Goal: Obtain resource: Download file/media

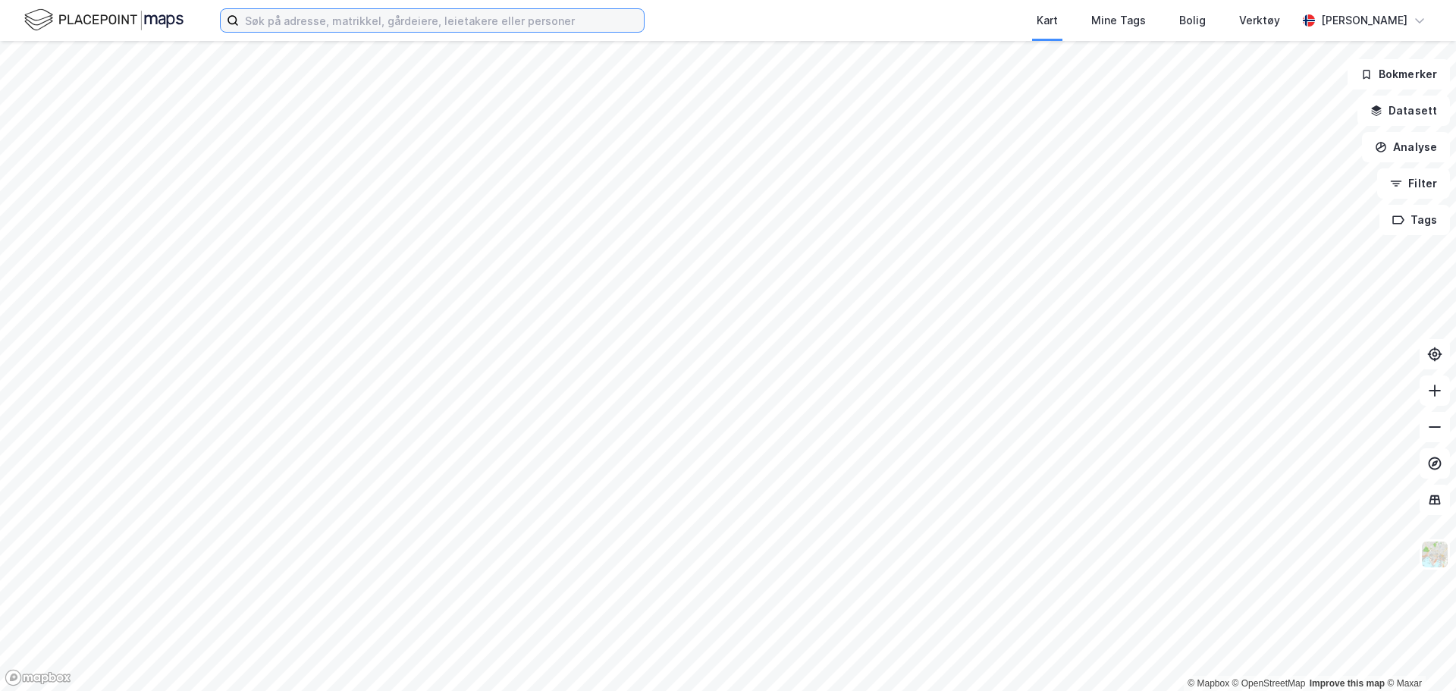
click at [293, 19] on input at bounding box center [441, 20] width 405 height 23
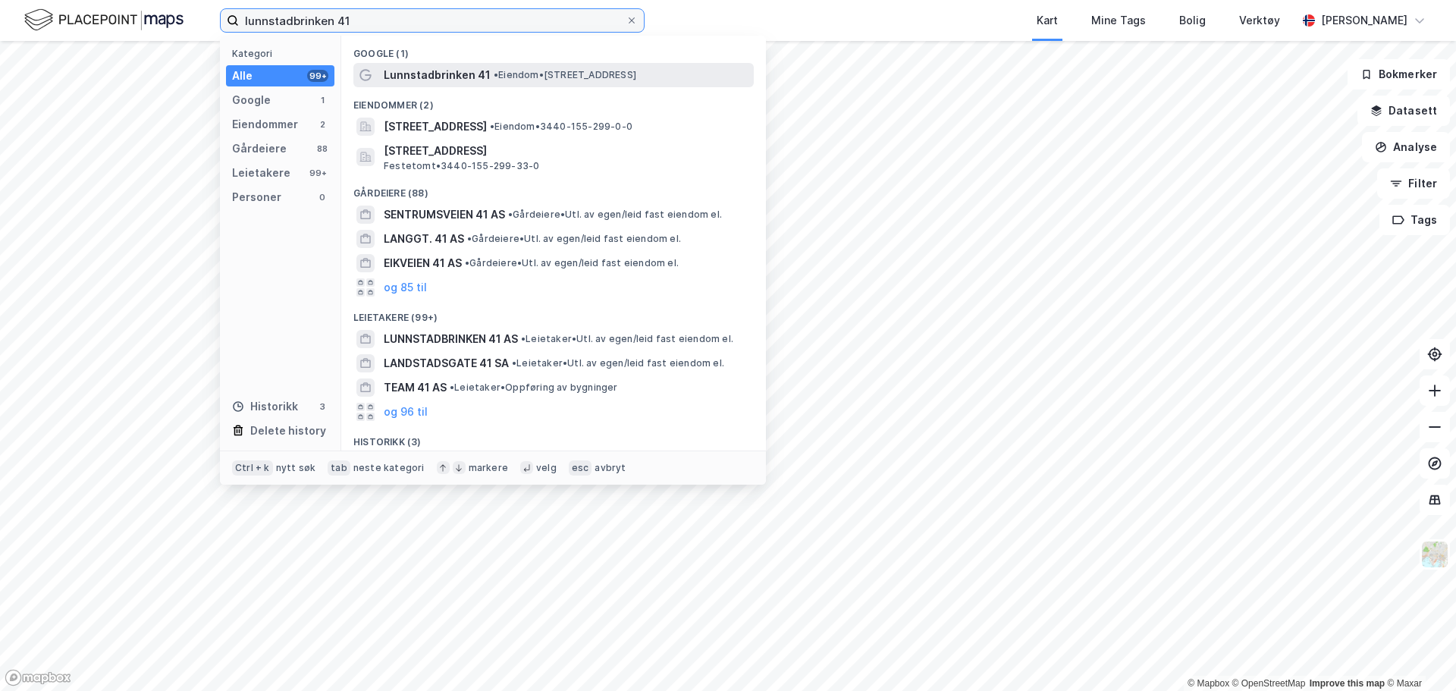
type input "lunnstadbrinken 41"
click at [447, 79] on span "Lunnstadbrinken 41" at bounding box center [437, 75] width 107 height 18
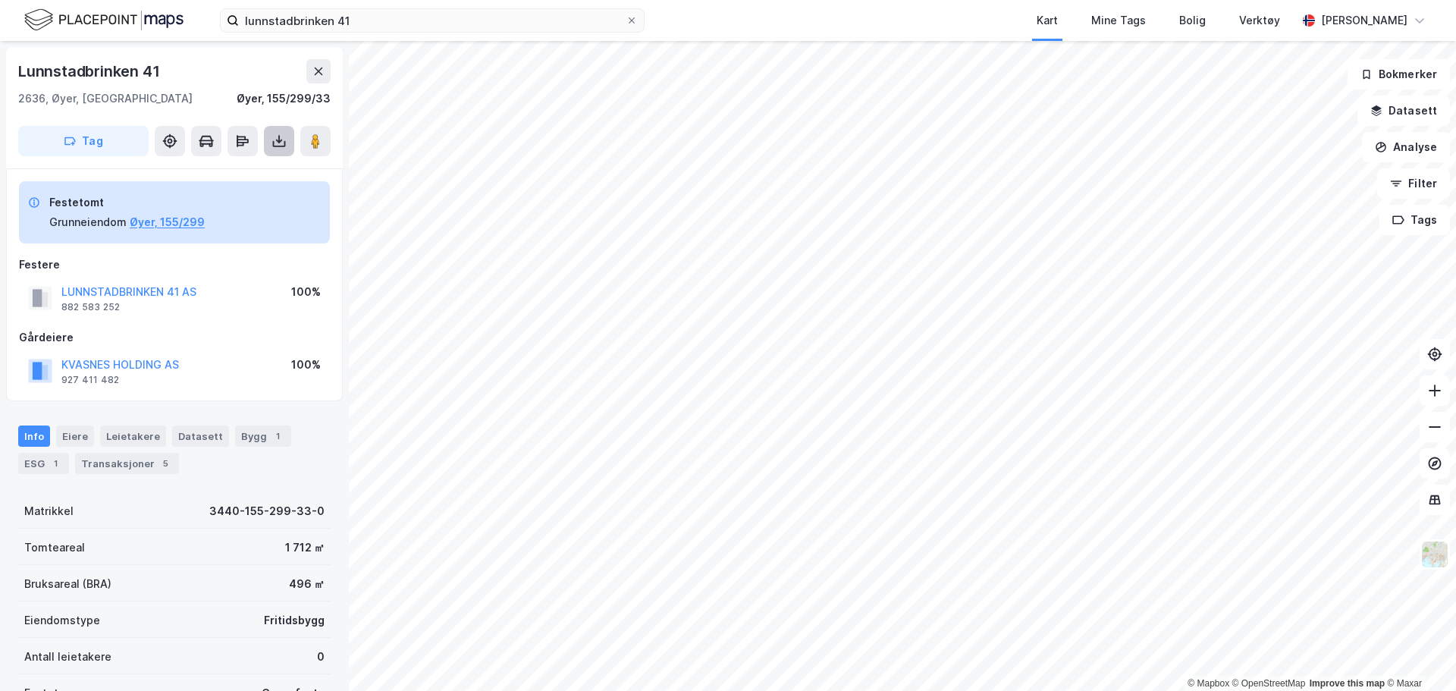
click at [279, 145] on icon at bounding box center [278, 140] width 15 height 15
click at [244, 174] on div "Last ned grunnbok" at bounding box center [204, 171] width 88 height 12
